Goal: Task Accomplishment & Management: Complete application form

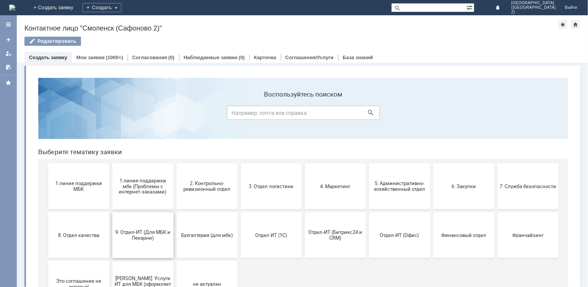
click at [154, 235] on span "9. Отдел-ИТ (Для МБК и Пекарни)" at bounding box center [142, 234] width 57 height 11
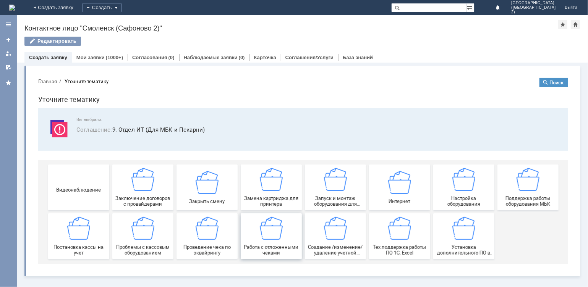
click at [277, 239] on div "Работа с отложенными чеками" at bounding box center [271, 236] width 57 height 39
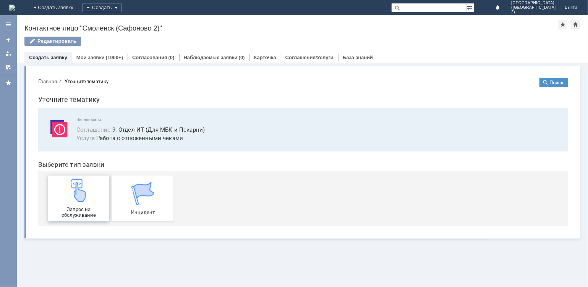
click at [59, 202] on div "Запрос на обслуживание" at bounding box center [78, 198] width 57 height 39
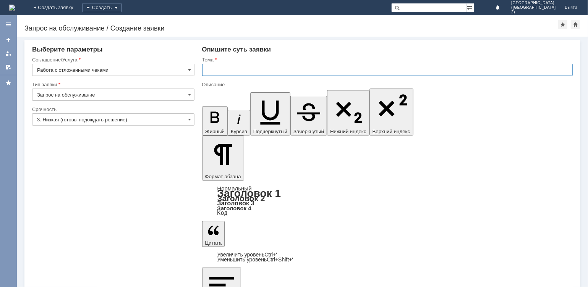
click at [233, 70] on input "text" at bounding box center [387, 70] width 371 height 12
type input "отмена чека"
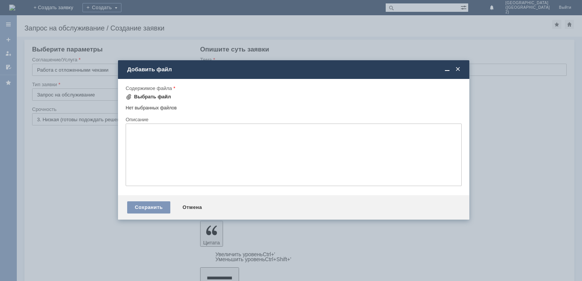
click at [149, 95] on div "Выбрать файл" at bounding box center [152, 97] width 37 height 6
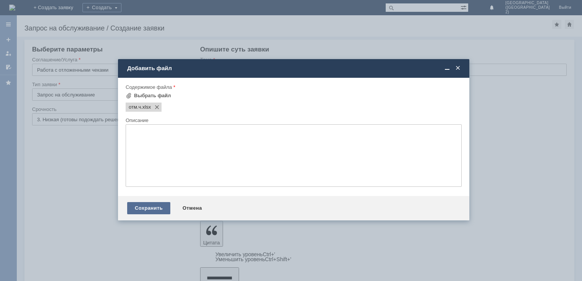
click at [156, 209] on div "Сохранить" at bounding box center [148, 208] width 43 height 12
